Goal: Information Seeking & Learning: Compare options

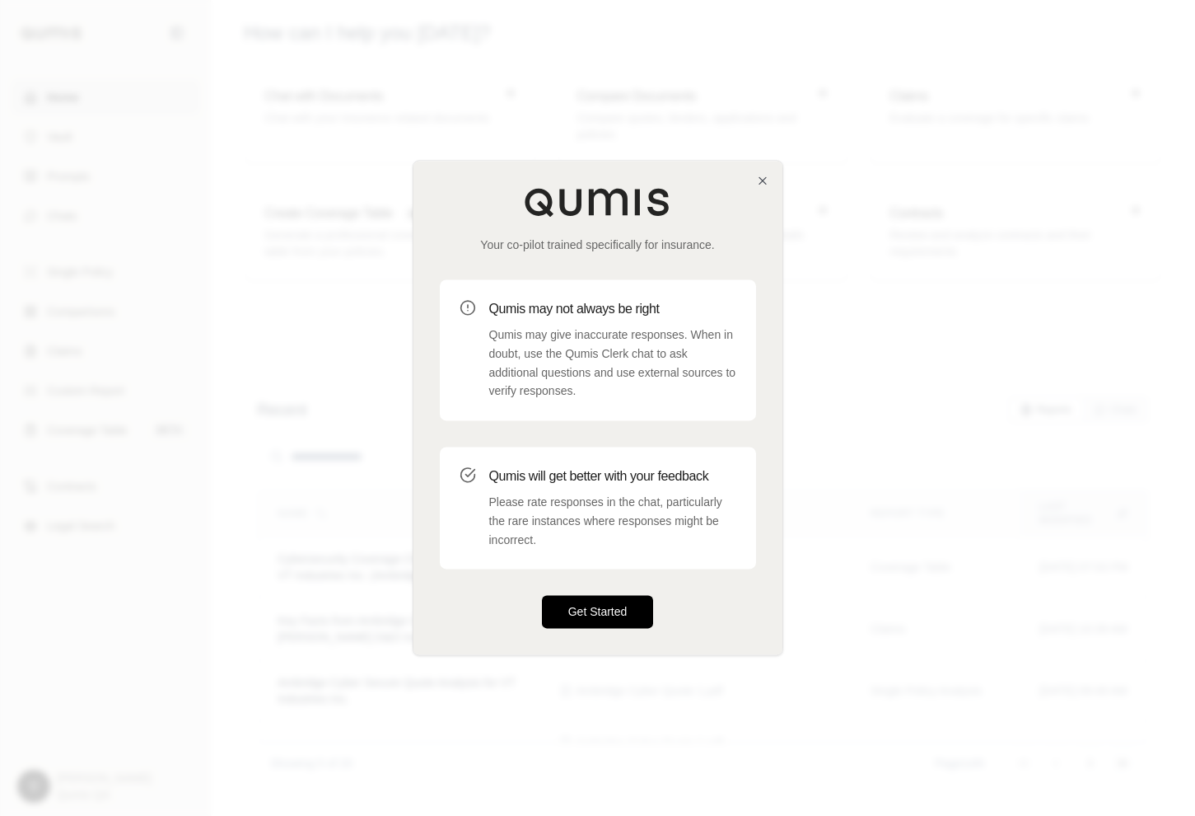
click at [566, 607] on button "Get Started" at bounding box center [598, 612] width 112 height 33
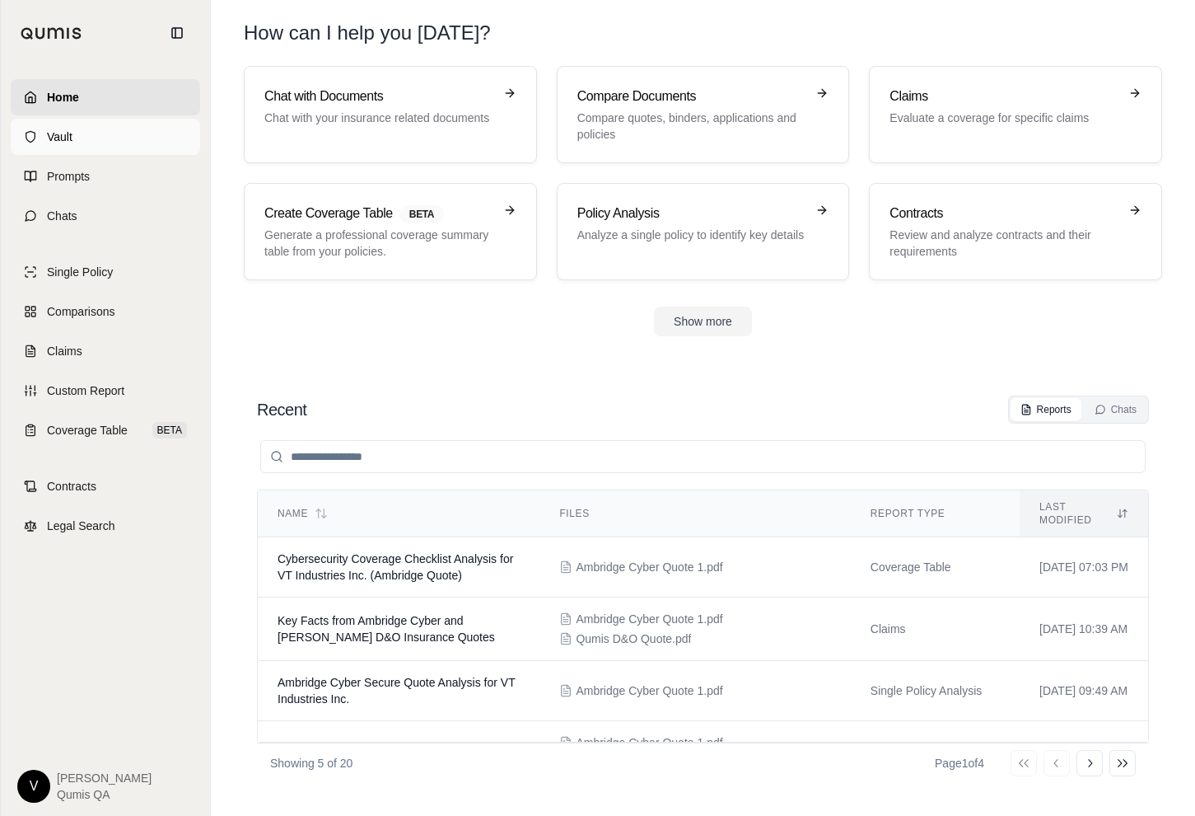
click at [75, 131] on link "Vault" at bounding box center [105, 137] width 189 height 36
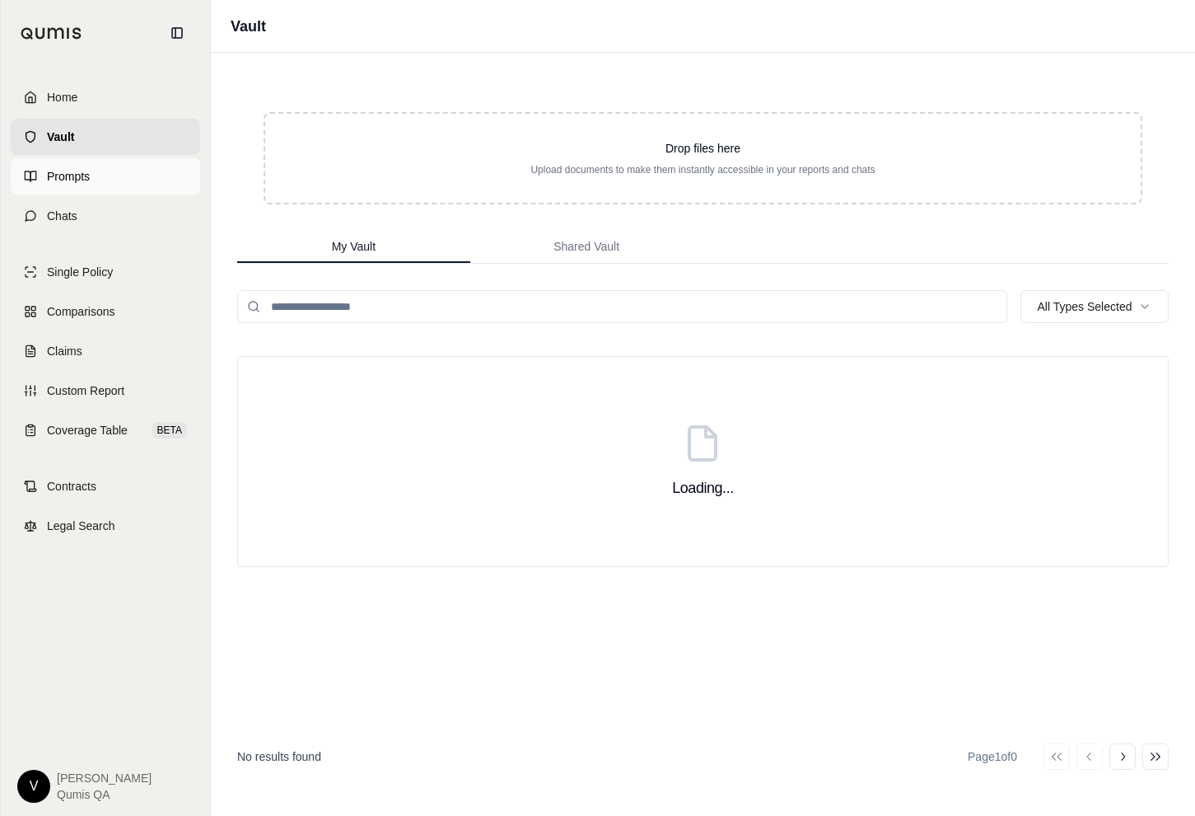
click at [77, 171] on span "Prompts" at bounding box center [68, 176] width 43 height 16
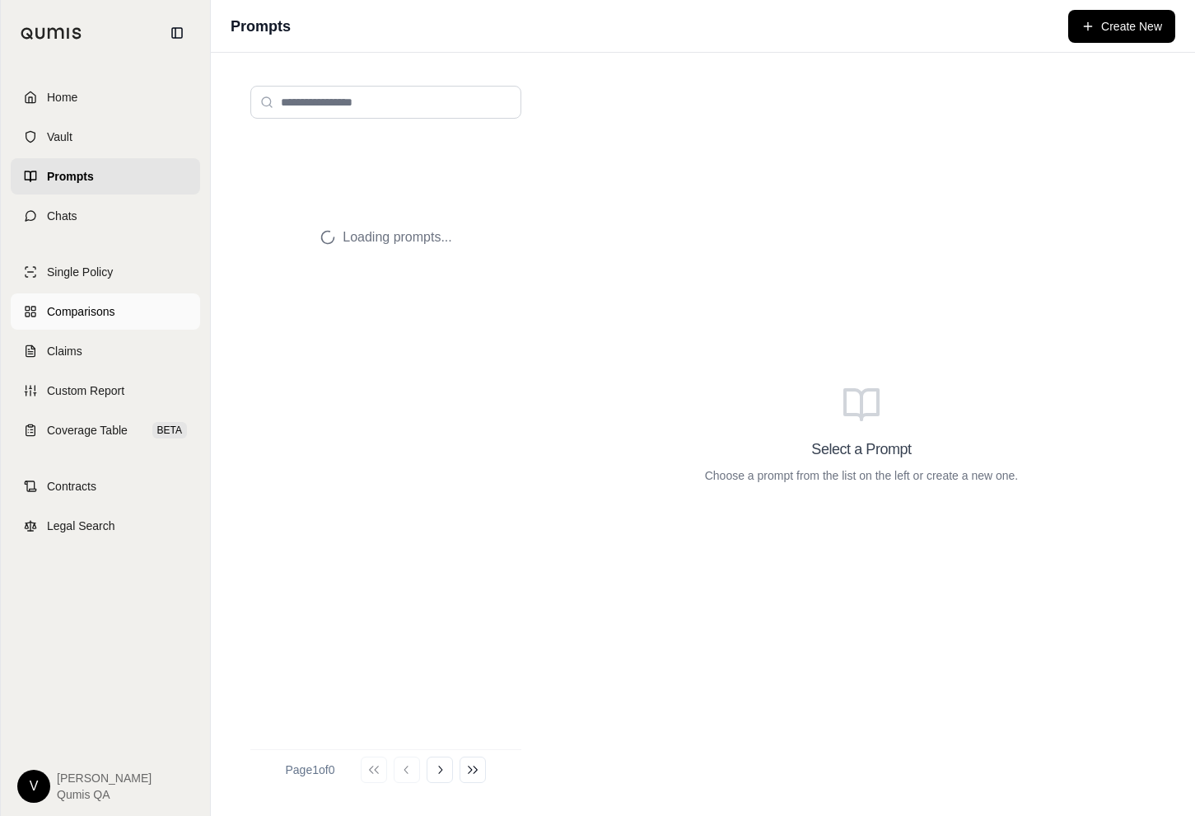
click at [108, 320] on link "Comparisons" at bounding box center [105, 311] width 189 height 36
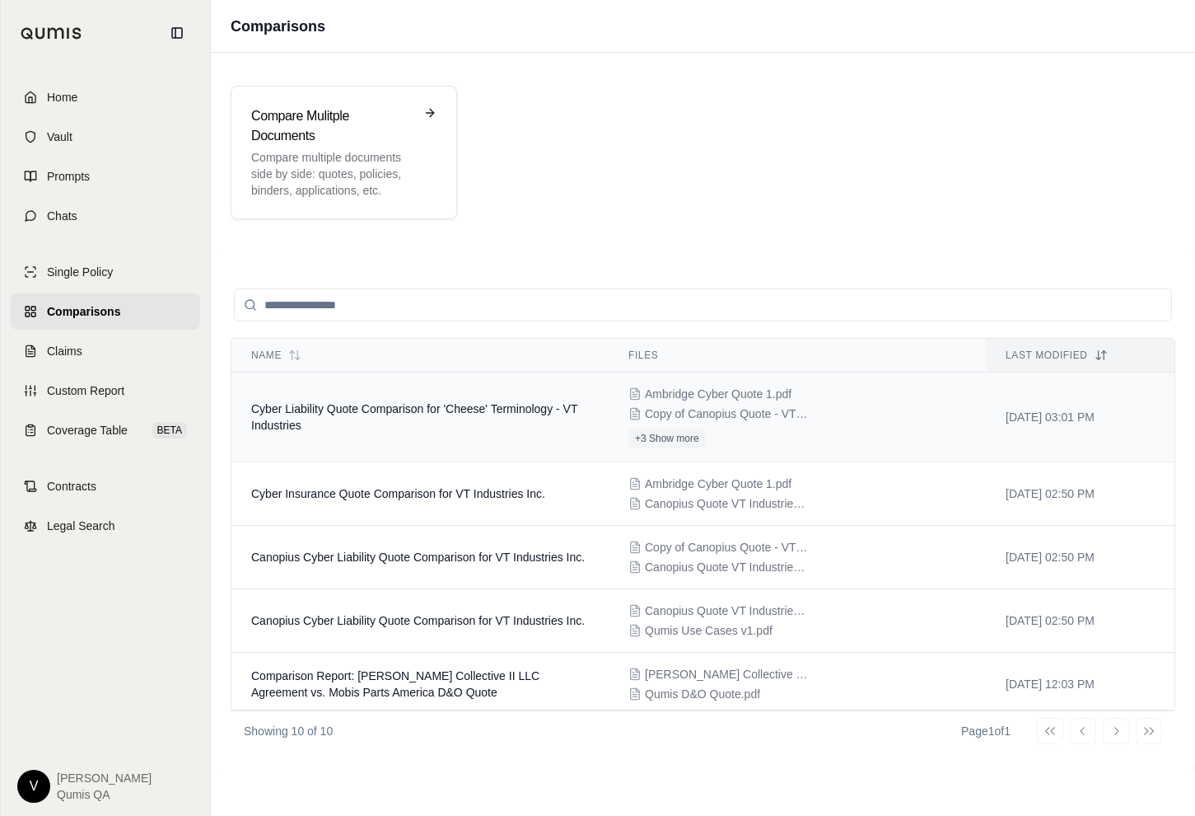
click at [373, 414] on span "Cyber Liability Quote Comparison for 'Cheese' Terminology - VT Industries" at bounding box center [414, 417] width 326 height 30
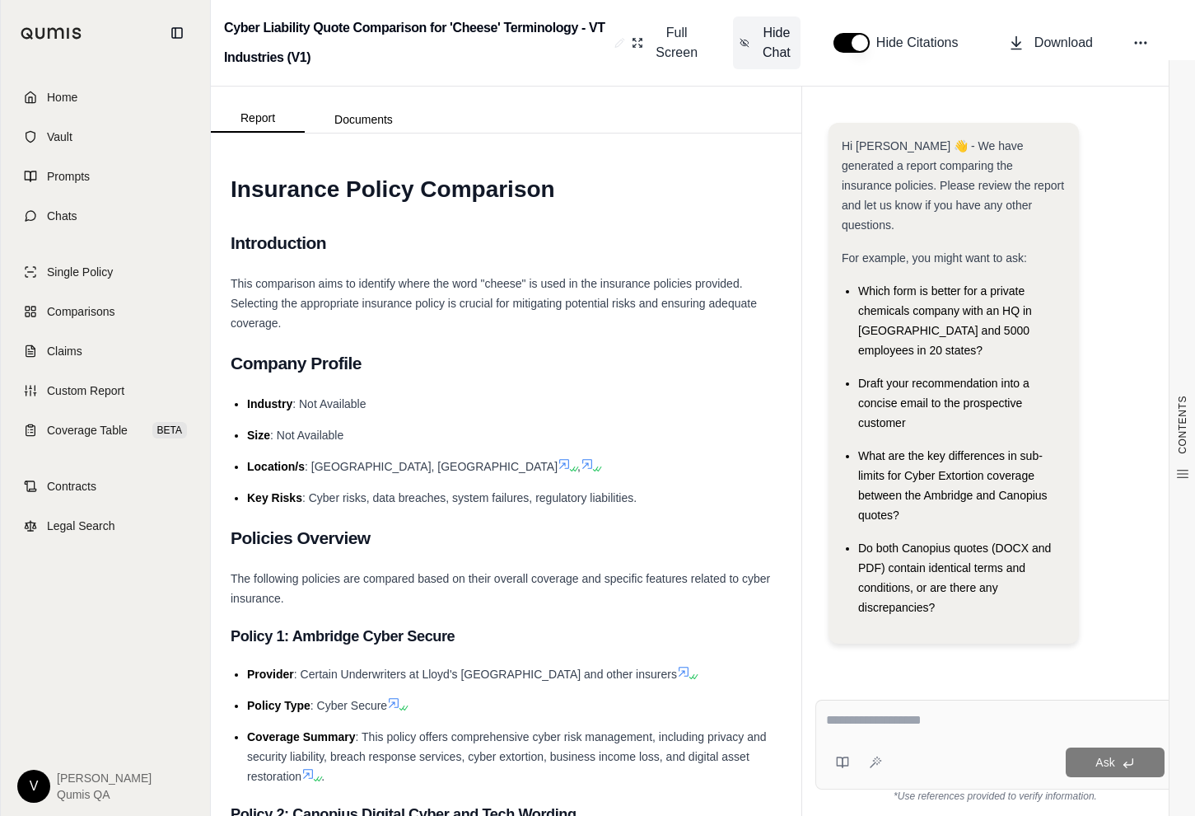
click at [779, 35] on span "Hide Chat" at bounding box center [777, 43] width 35 height 40
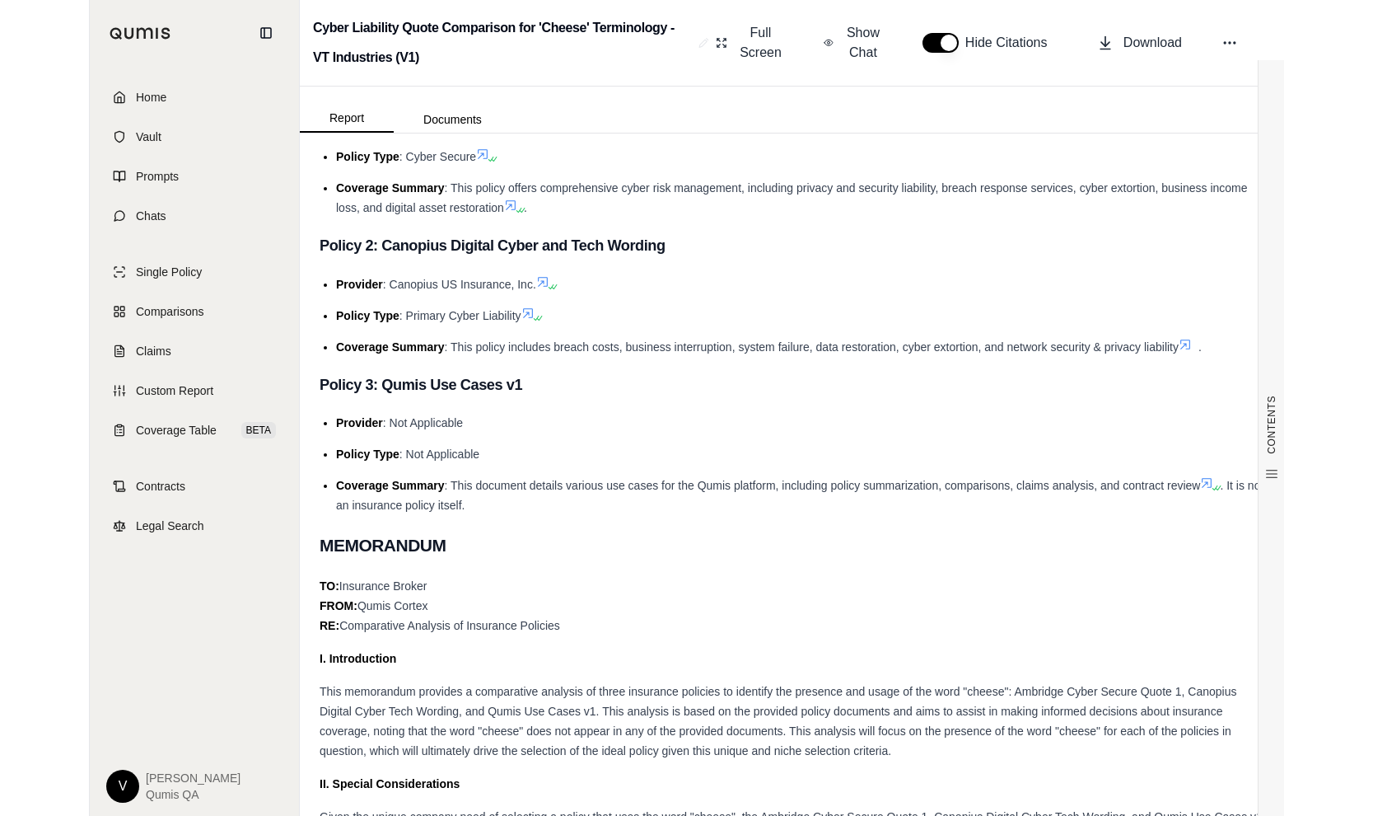
scroll to position [568, 0]
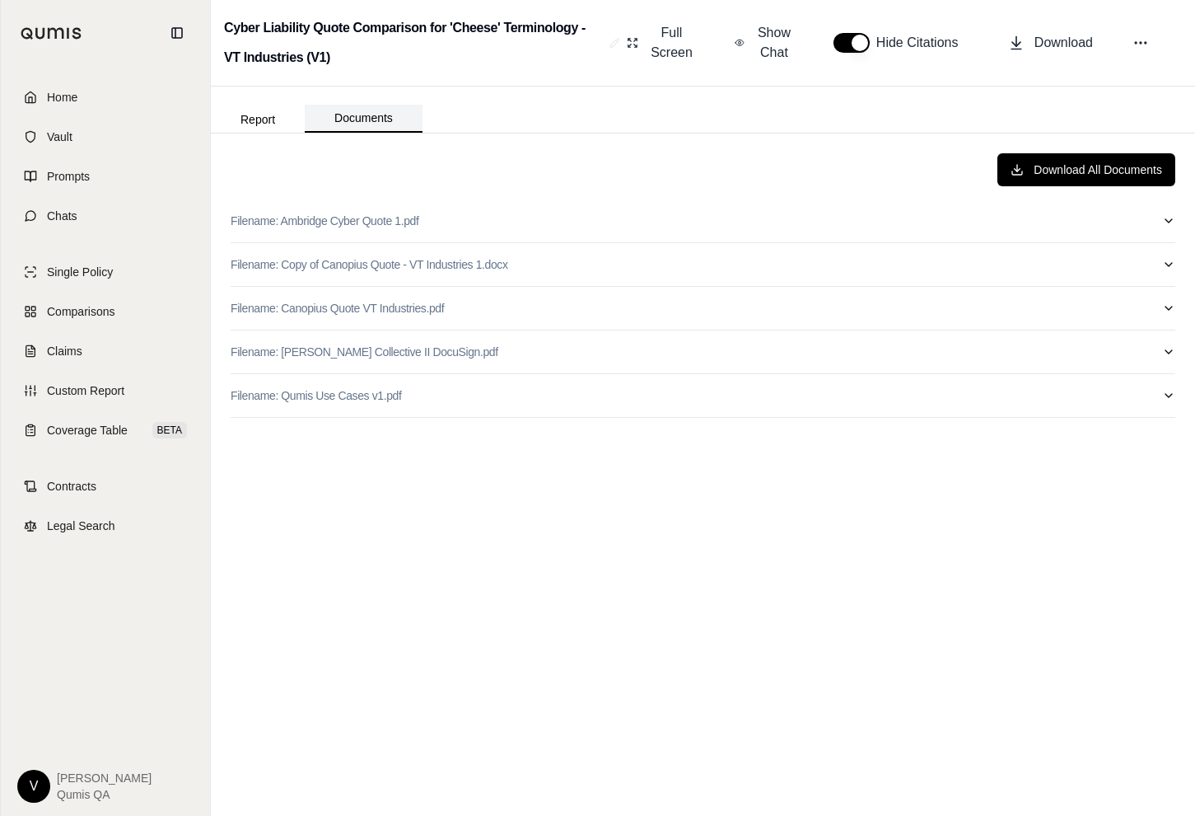
click at [373, 122] on button "Documents" at bounding box center [364, 119] width 118 height 28
click at [70, 373] on link "Custom Report" at bounding box center [105, 390] width 189 height 36
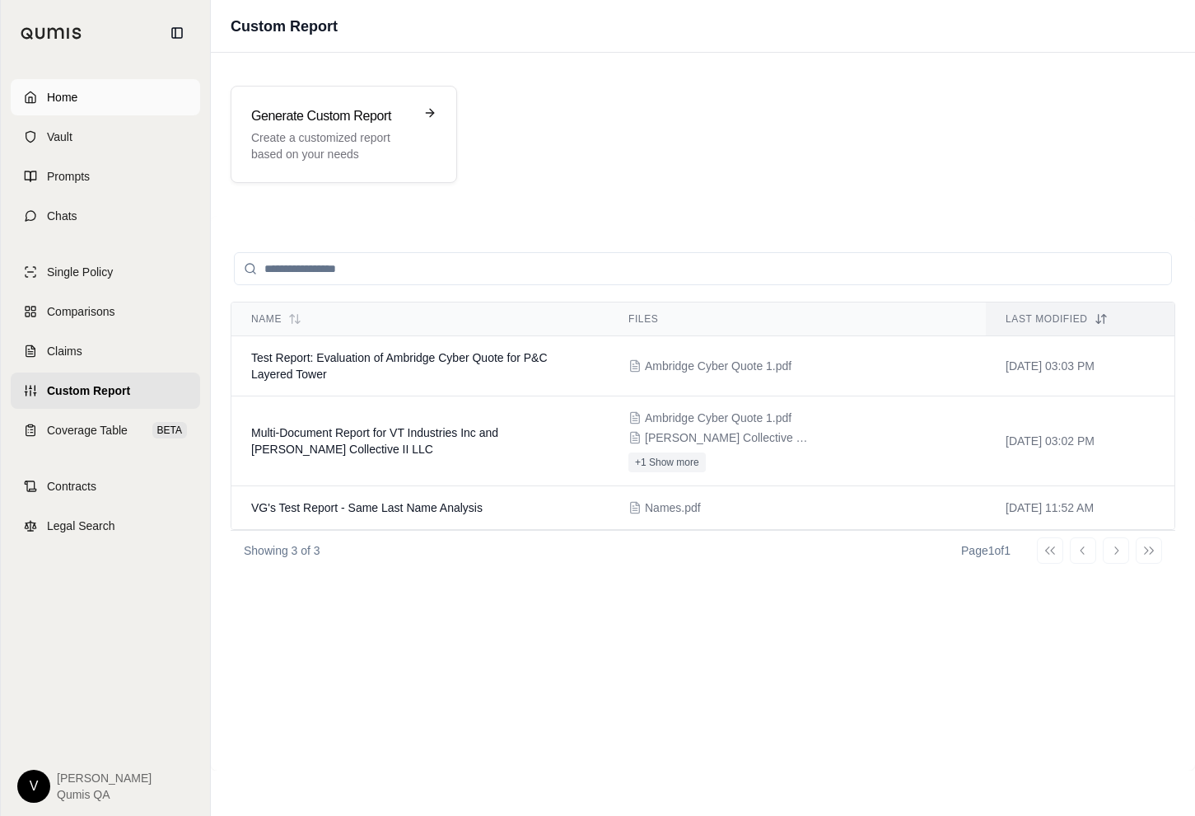
click at [78, 88] on link "Home" at bounding box center [105, 97] width 189 height 36
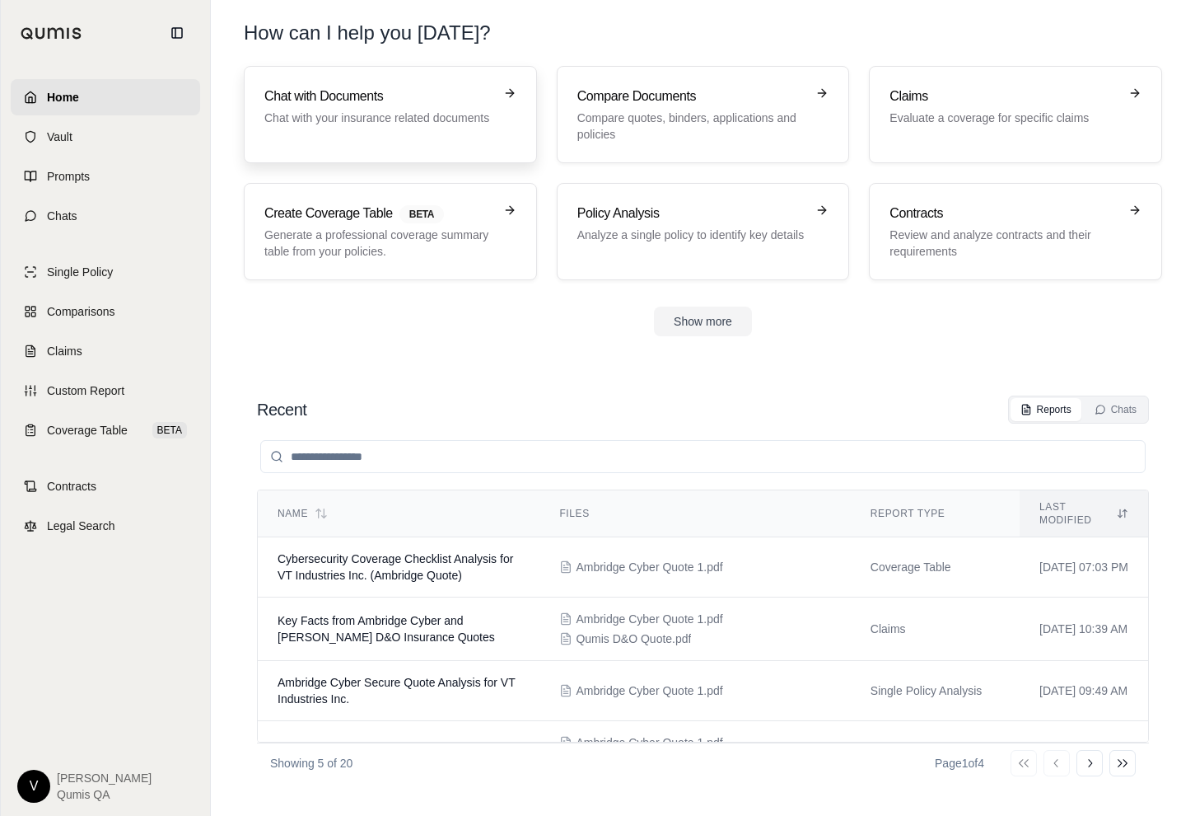
click at [431, 141] on div "Chat with Documents Chat with your insurance related documents" at bounding box center [390, 115] width 252 height 56
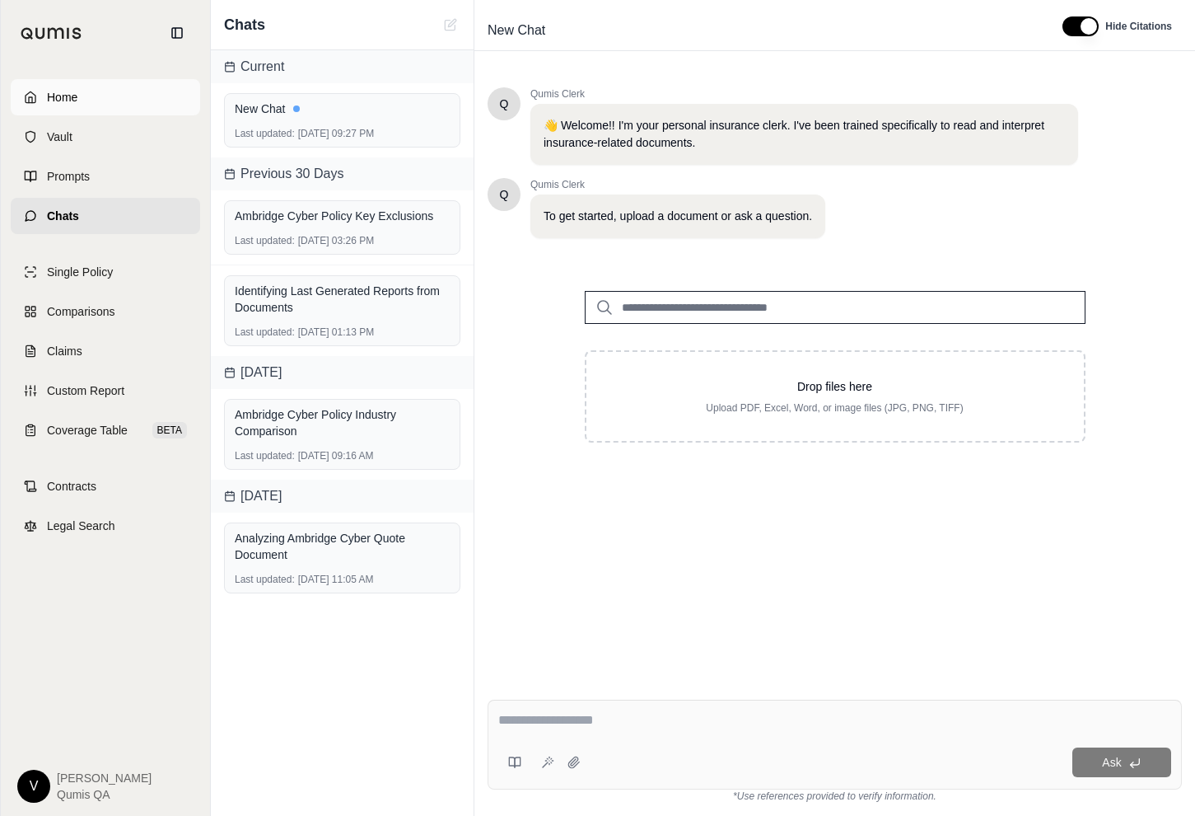
click at [111, 101] on link "Home" at bounding box center [105, 97] width 189 height 36
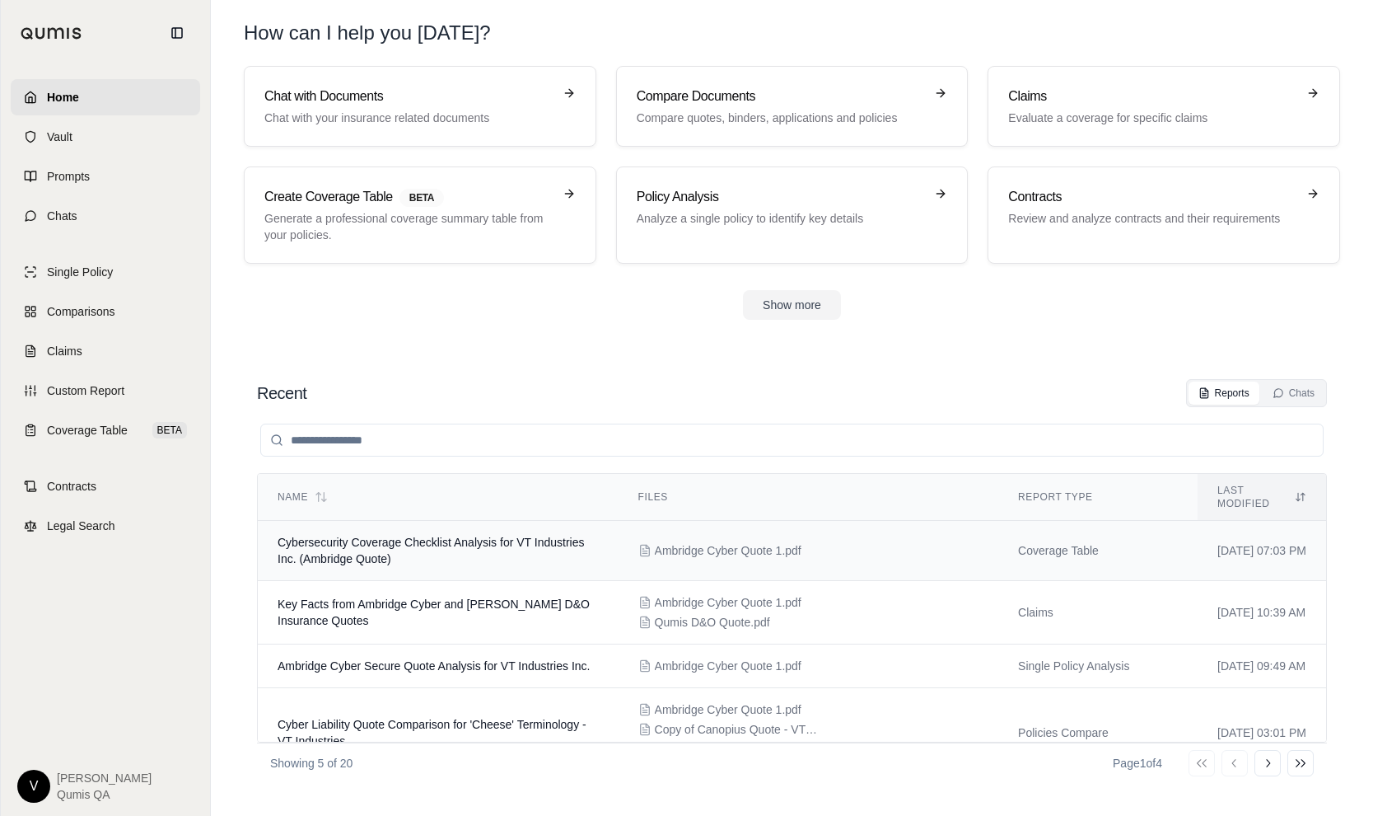
click at [403, 548] on span "Cybersecurity Coverage Checklist Analysis for VT Industries Inc. (Ambridge Quot…" at bounding box center [431, 551] width 306 height 30
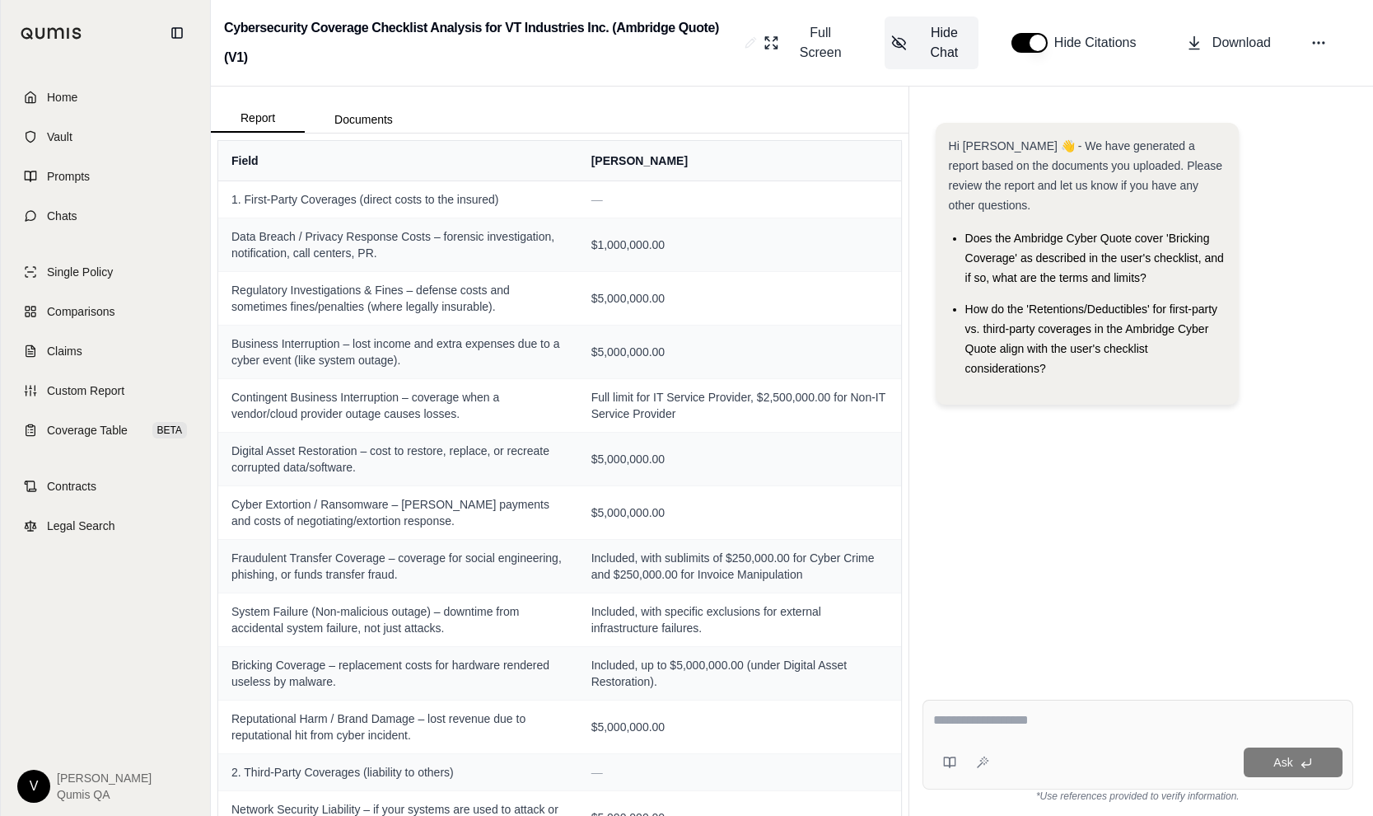
click at [937, 37] on span "Hide Chat" at bounding box center [944, 43] width 55 height 40
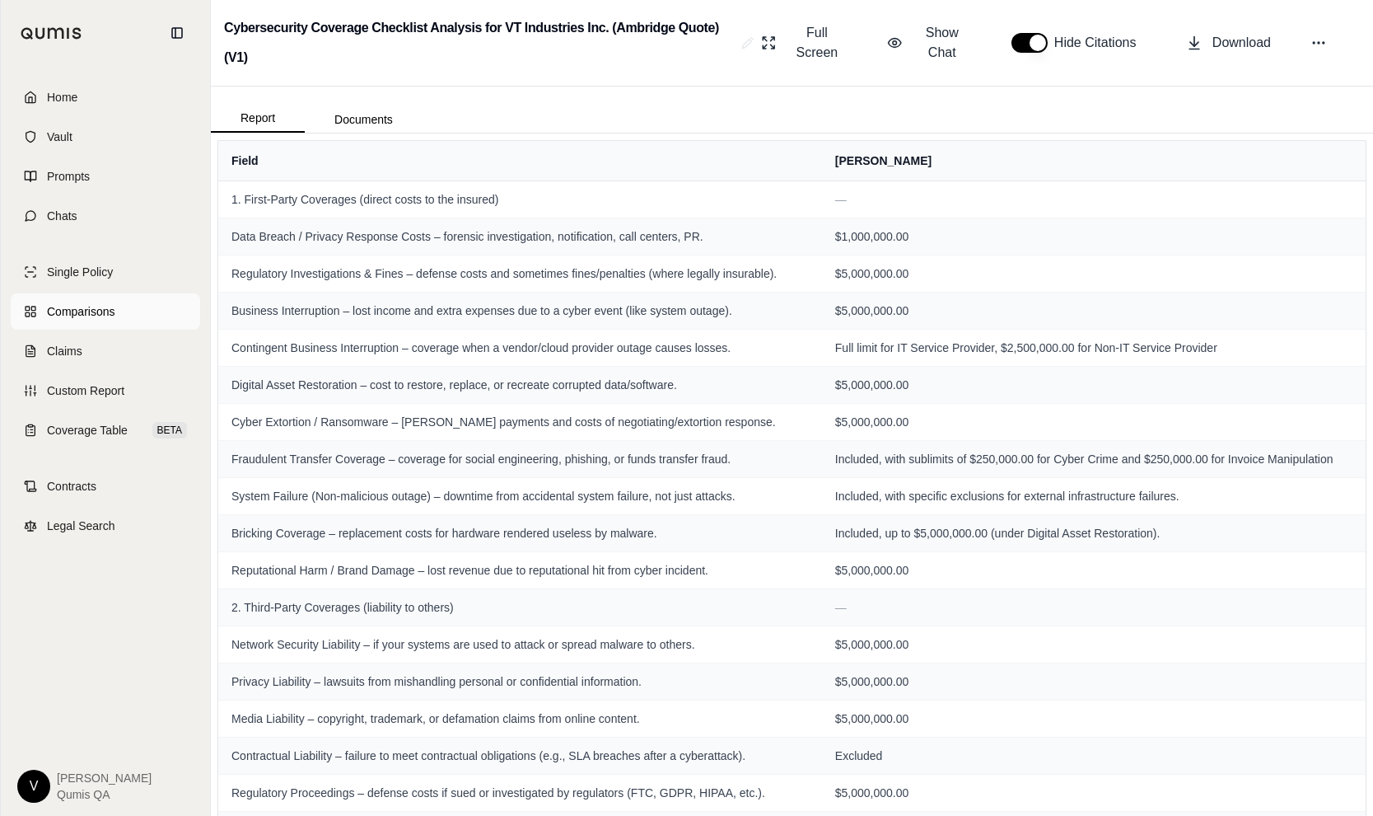
click at [88, 298] on link "Comparisons" at bounding box center [105, 311] width 189 height 36
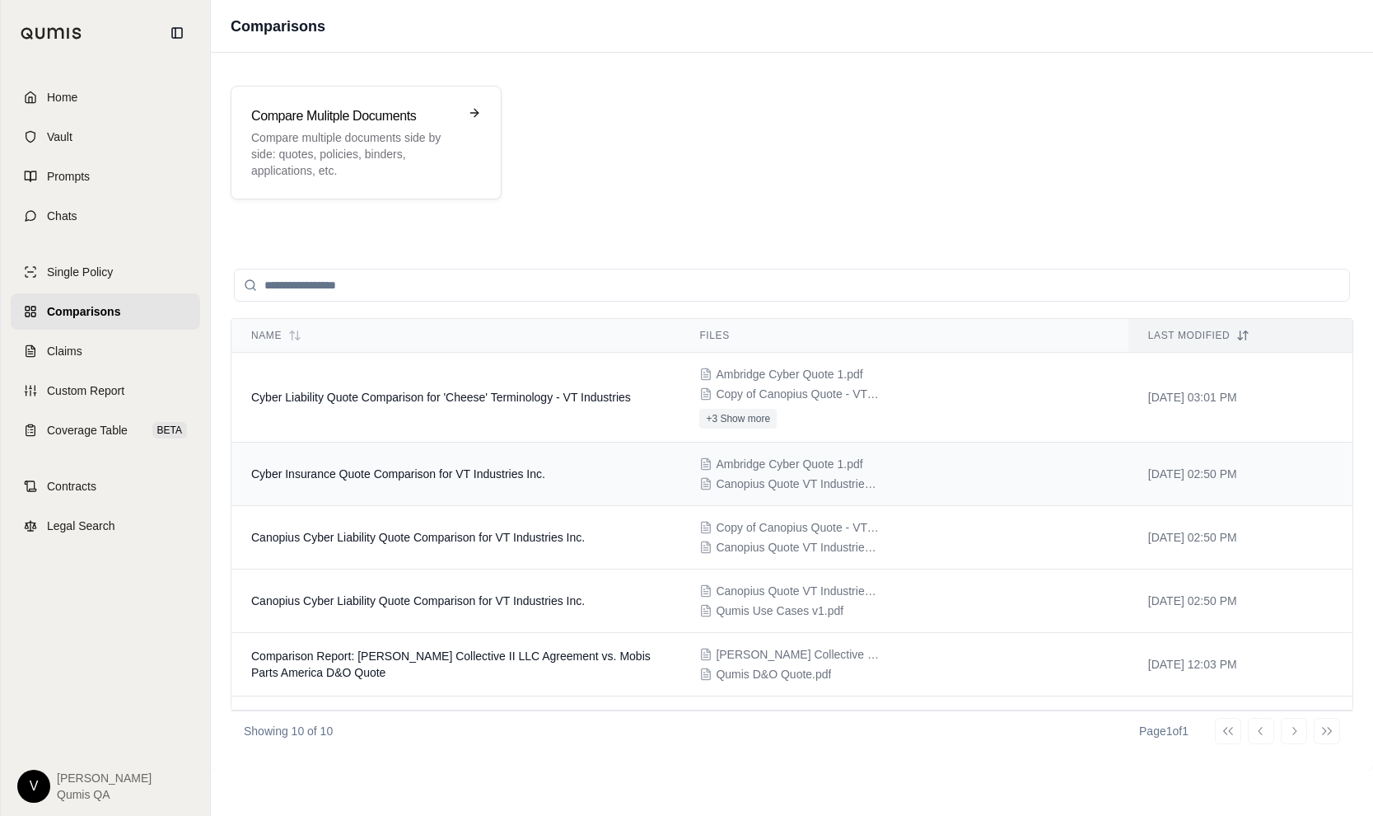
click at [415, 468] on span "Cyber Insurance Quote Comparison for VT Industries Inc." at bounding box center [398, 473] width 294 height 13
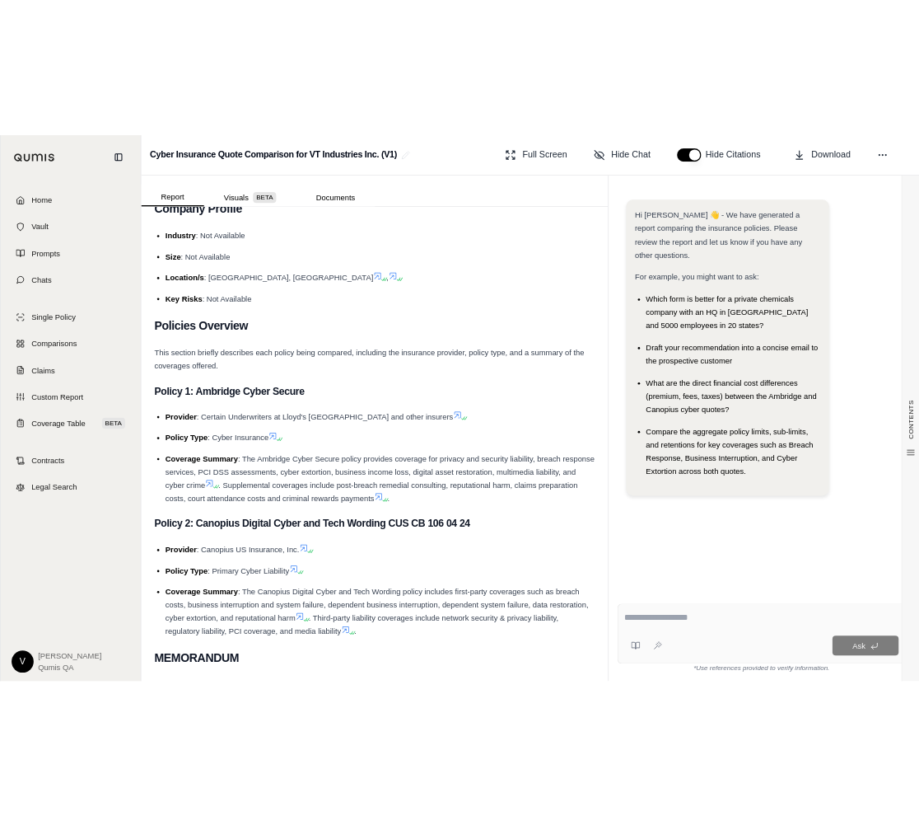
scroll to position [227, 0]
